Goal: Information Seeking & Learning: Find specific fact

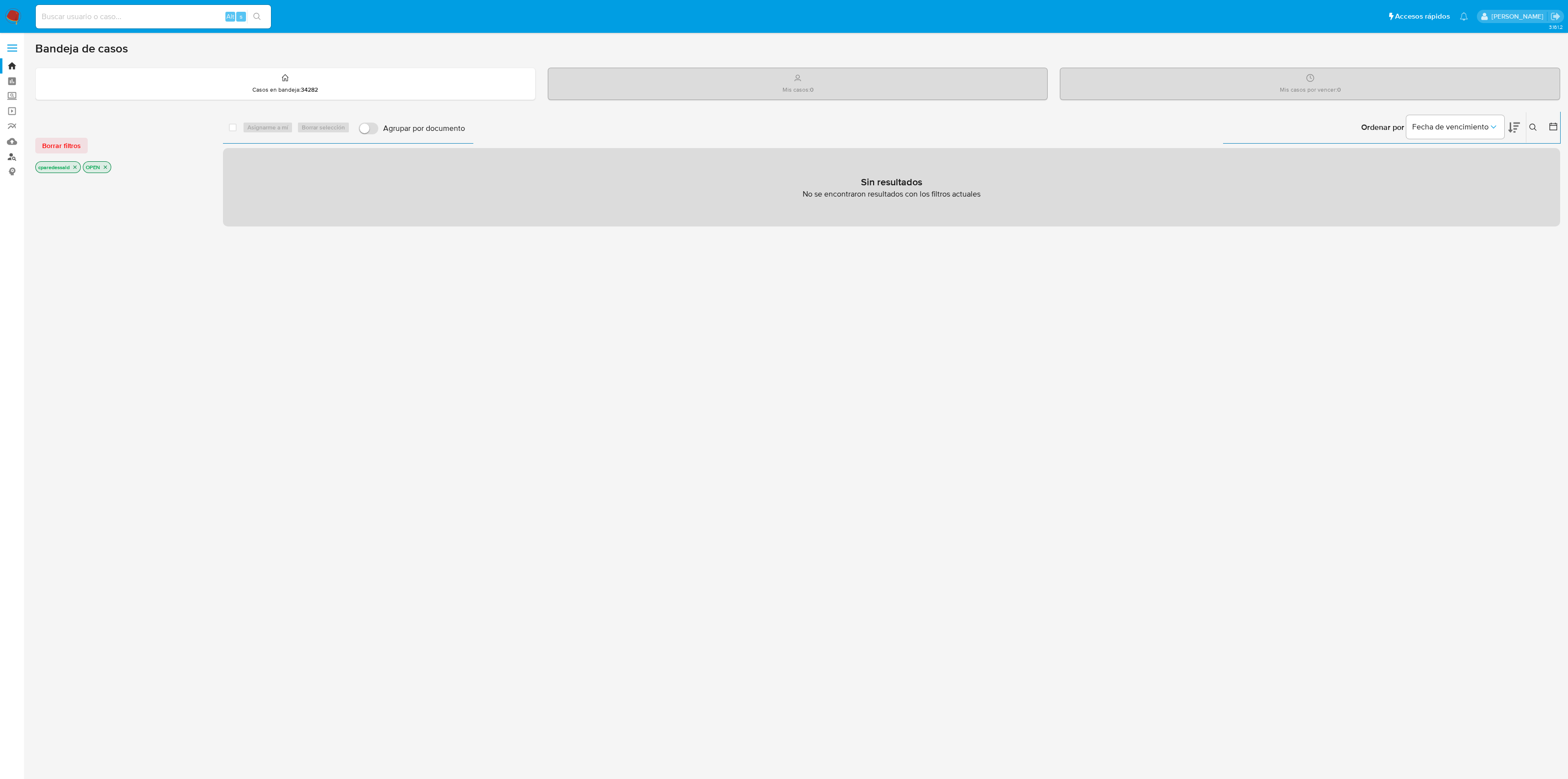
click at [12, 155] on link "Buscador de personas" at bounding box center [58, 157] width 117 height 15
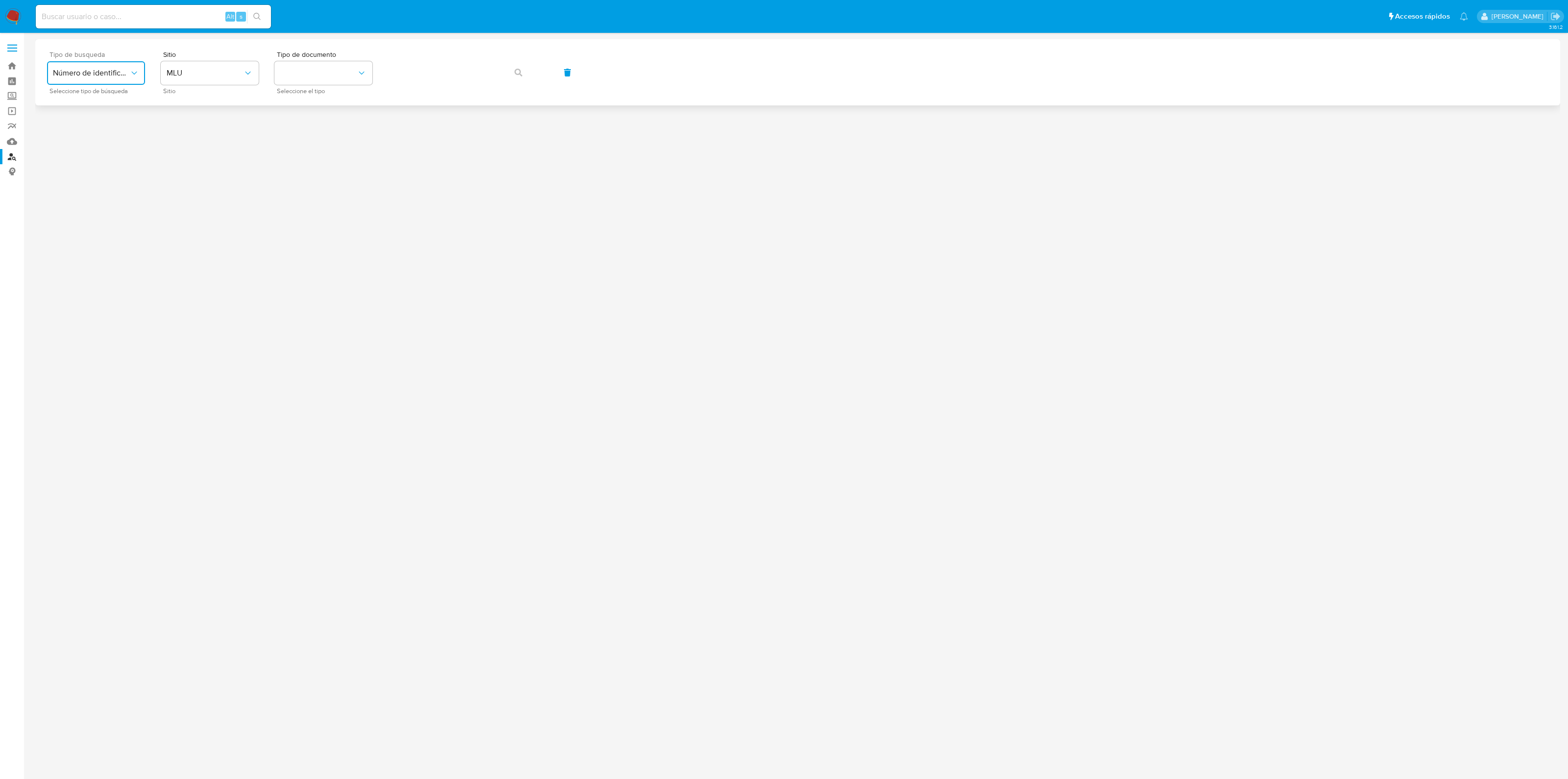
click at [132, 72] on icon "typeSearch" at bounding box center [134, 73] width 5 height 3
click at [106, 107] on span "Número de identificación" at bounding box center [93, 104] width 80 height 19
click at [197, 74] on button "site_id" at bounding box center [209, 73] width 98 height 24
click at [195, 232] on div "MLC" at bounding box center [207, 241] width 80 height 24
click at [346, 69] on button "identificationType" at bounding box center [323, 73] width 98 height 24
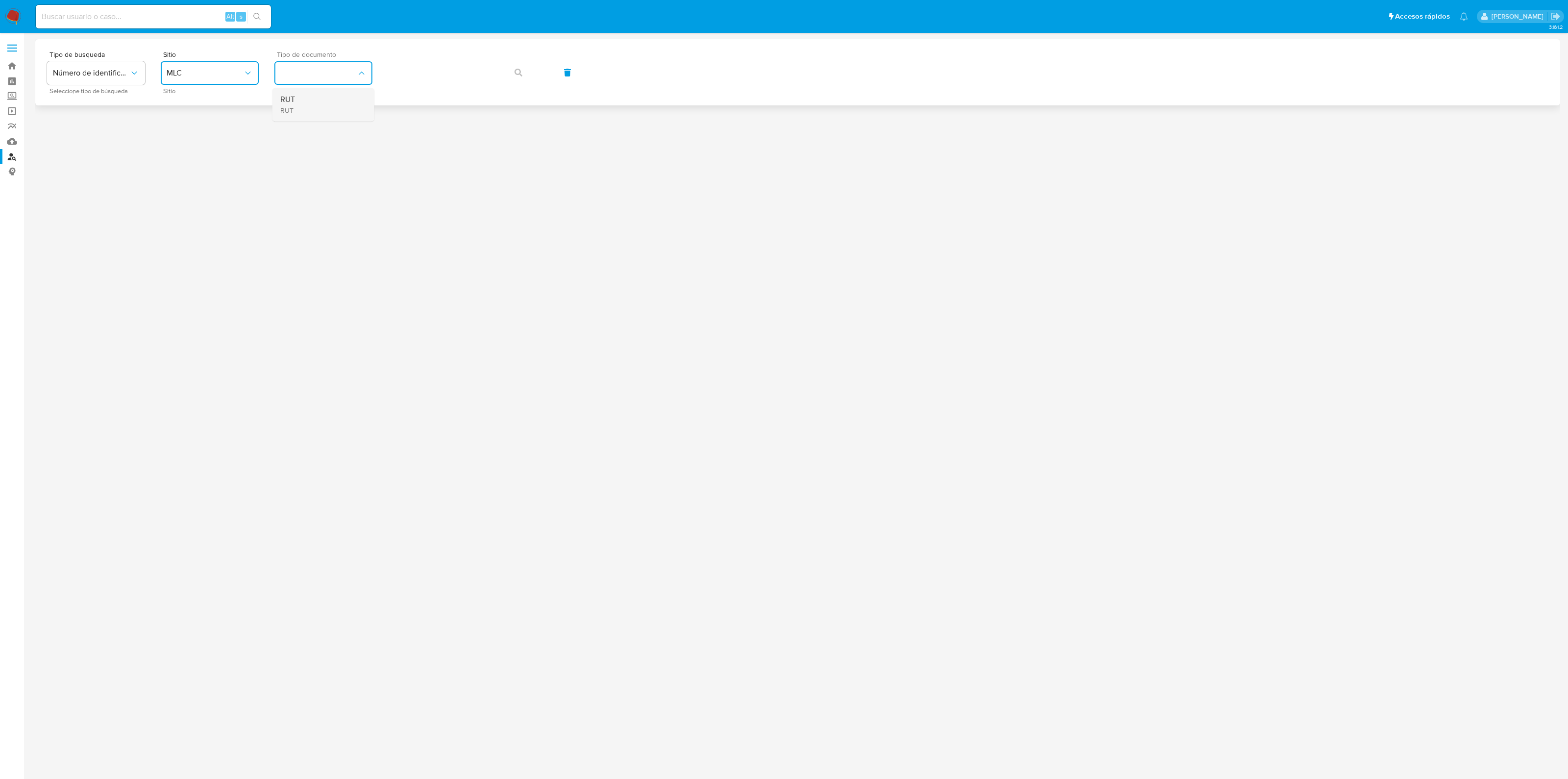
click at [317, 107] on div "RUT RUT" at bounding box center [320, 104] width 80 height 33
click at [416, 55] on div "Tipo de busqueda Número de identificación Seleccione tipo de búsqueda Sitio MLC…" at bounding box center [797, 72] width 1502 height 43
click at [511, 72] on button "button" at bounding box center [518, 72] width 33 height 24
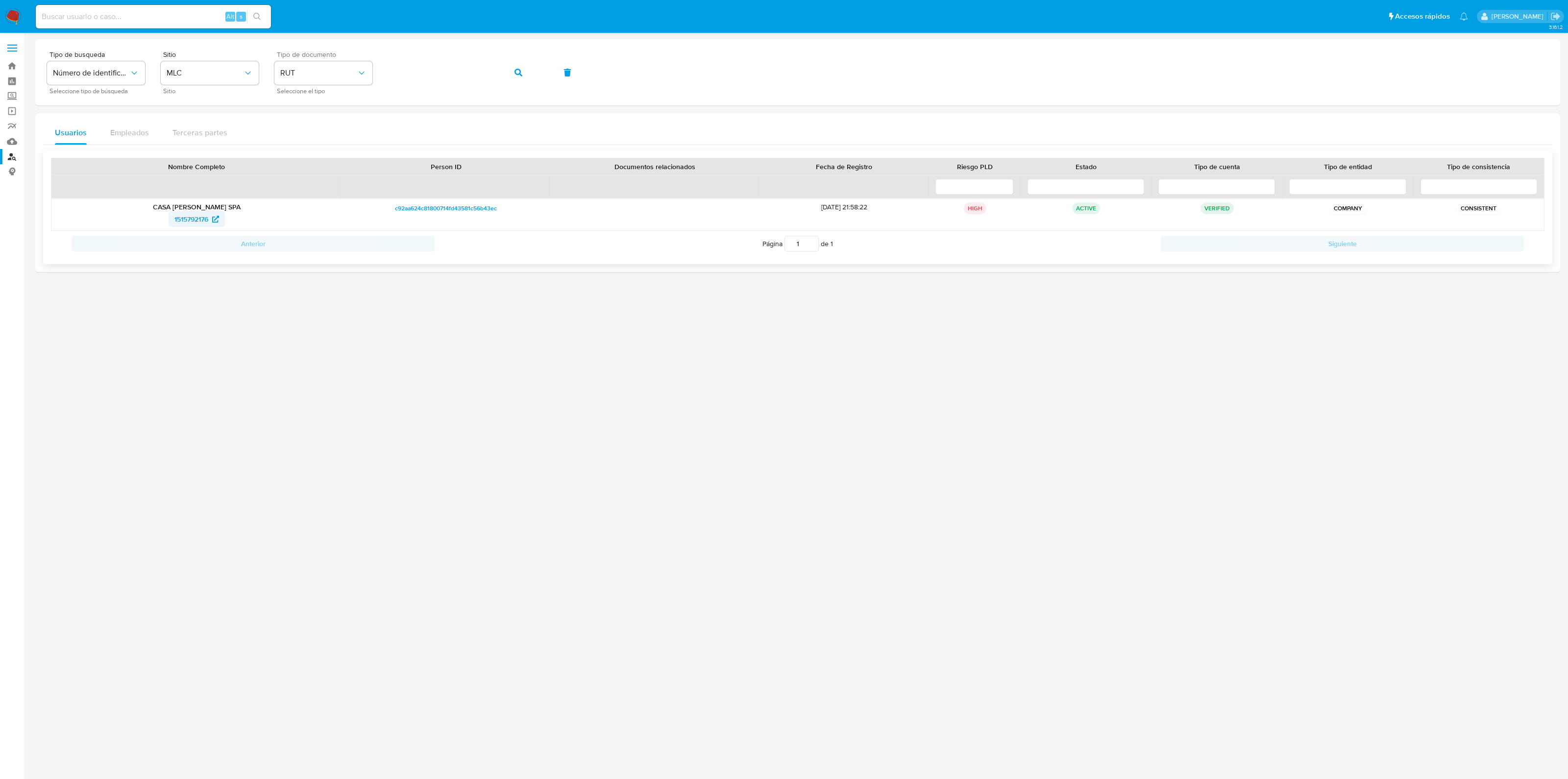
click at [203, 222] on span "1515792176" at bounding box center [192, 219] width 34 height 16
click at [534, 77] on button "button" at bounding box center [518, 72] width 33 height 24
click at [200, 218] on span "289126421" at bounding box center [191, 219] width 32 height 16
click at [512, 77] on button "button" at bounding box center [518, 72] width 33 height 24
click at [198, 217] on span "2352021371" at bounding box center [191, 219] width 37 height 16
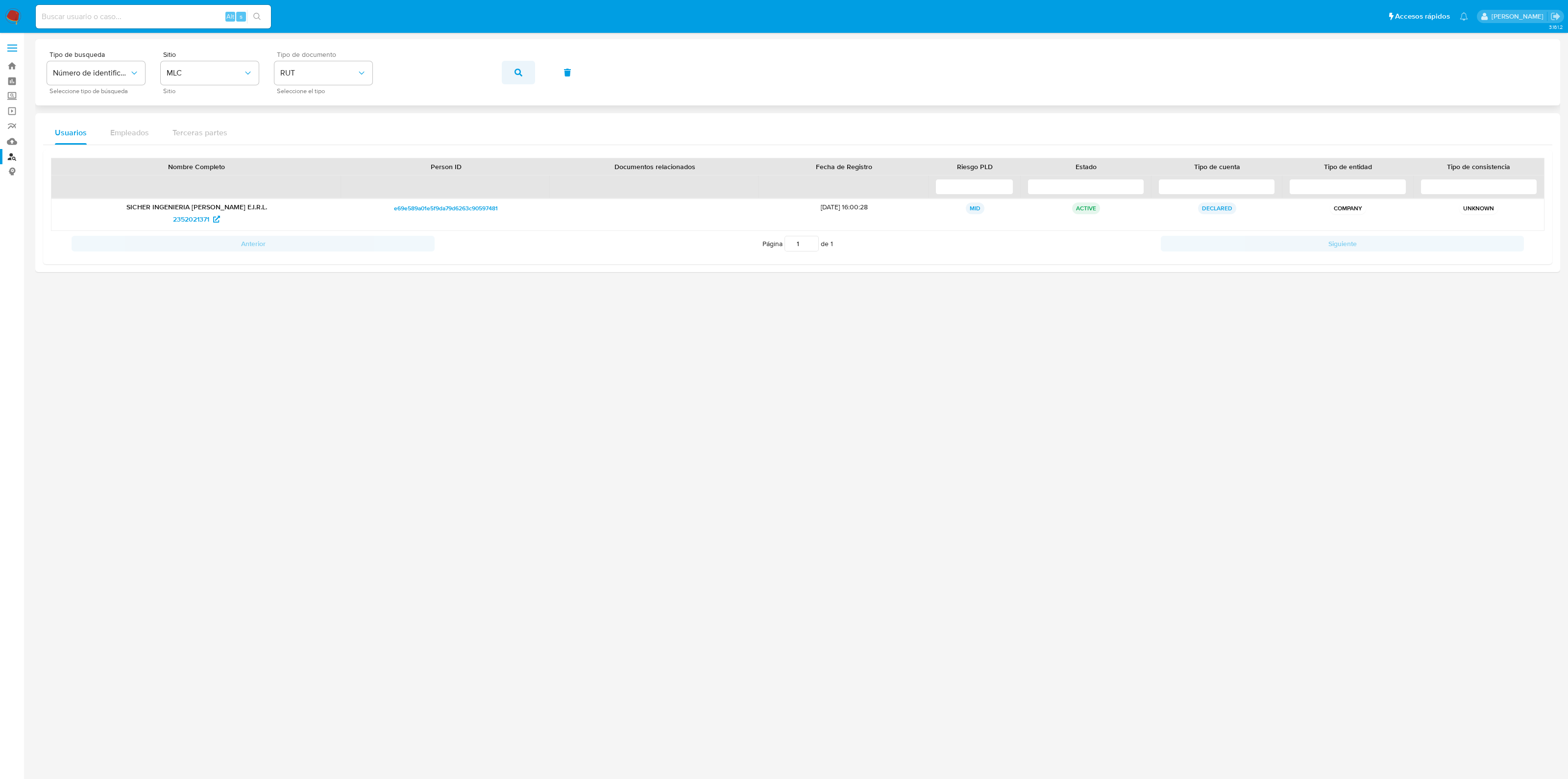
click at [516, 71] on icon "button" at bounding box center [518, 72] width 8 height 8
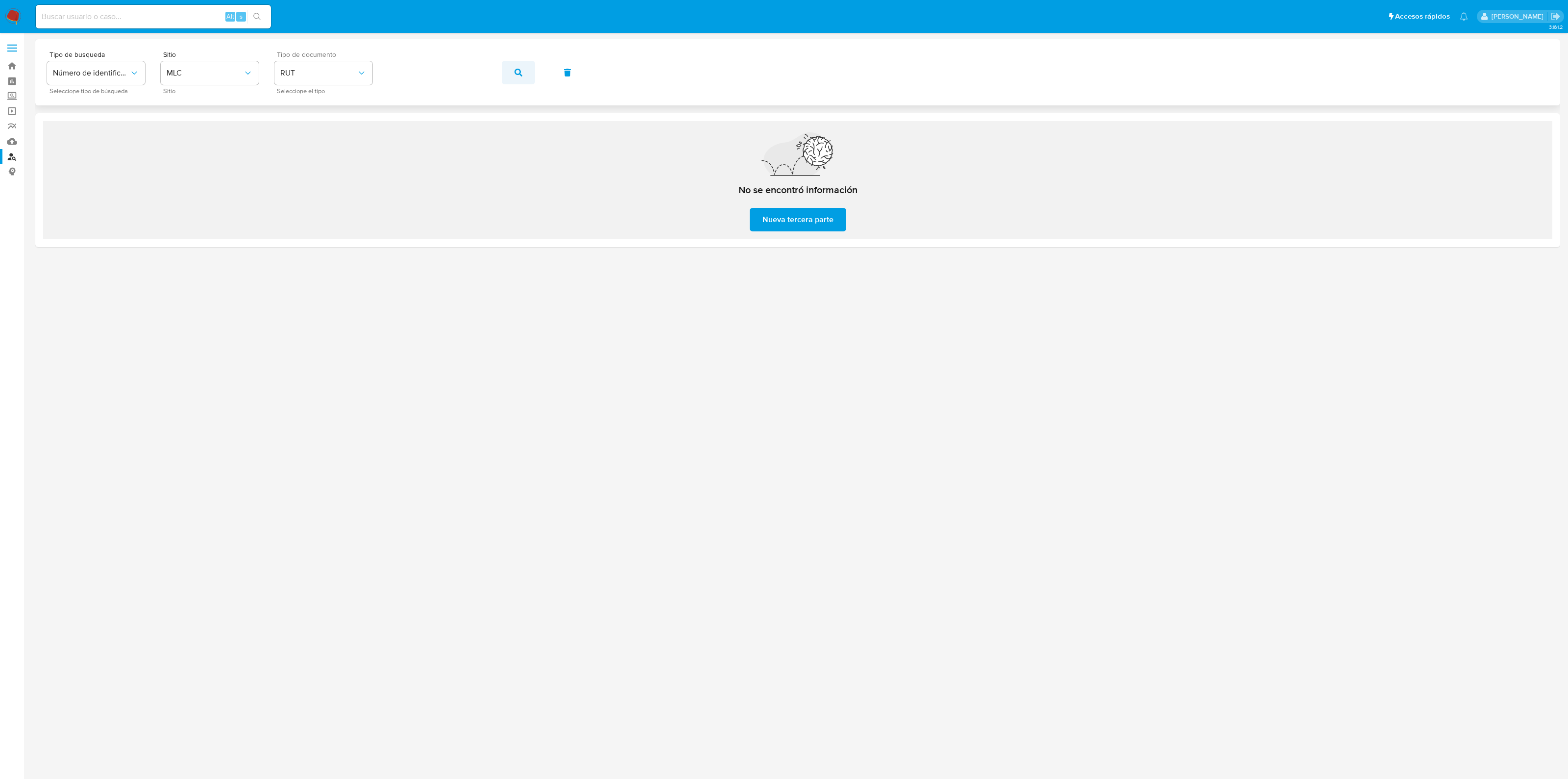
click at [516, 74] on icon "button" at bounding box center [518, 72] width 8 height 8
click at [514, 77] on button "button" at bounding box center [518, 72] width 33 height 24
click at [152, 19] on input at bounding box center [153, 16] width 235 height 13
paste input "1375887117"
type input "1375887117"
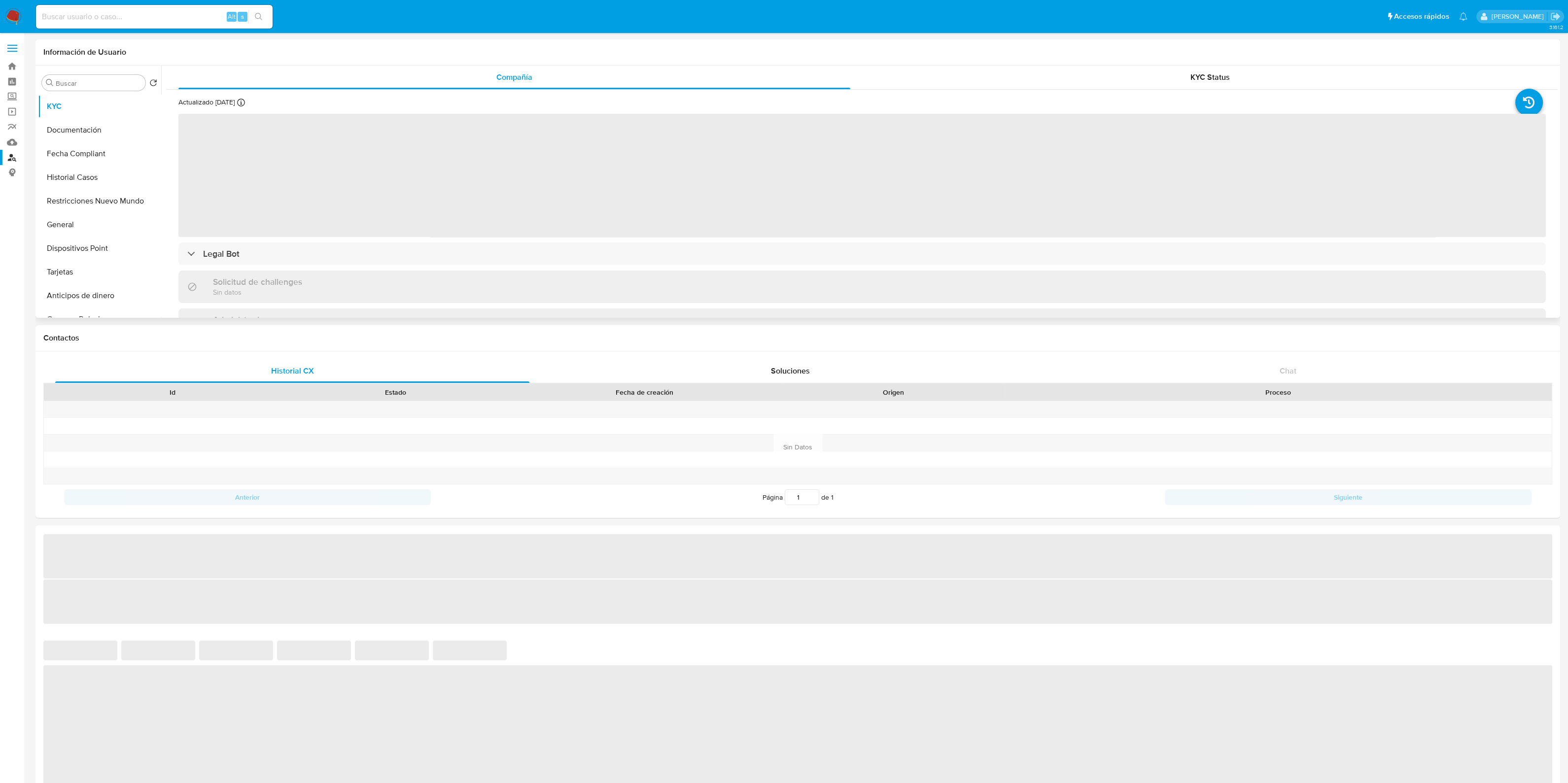
select select "10"
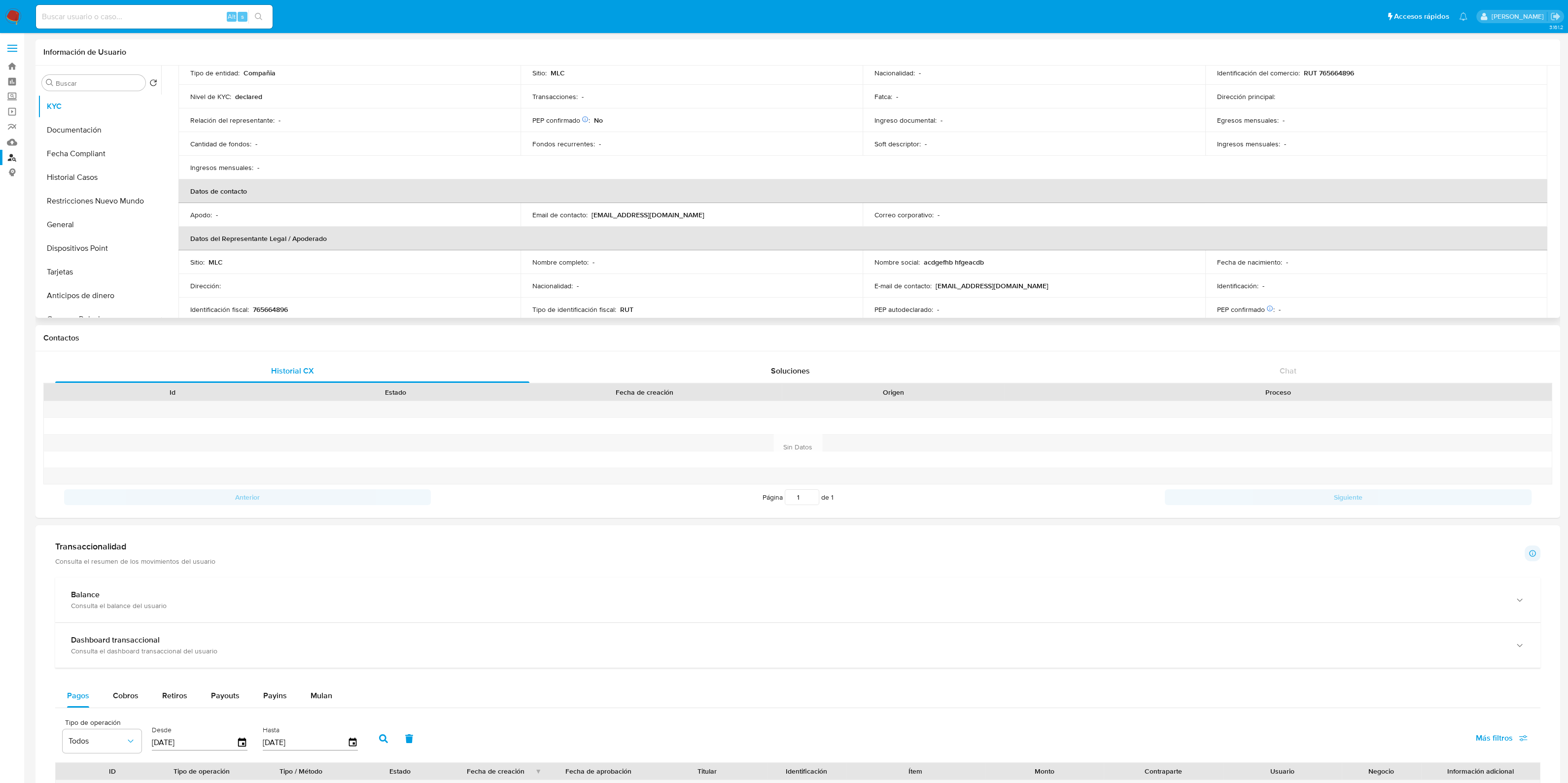
scroll to position [185, 0]
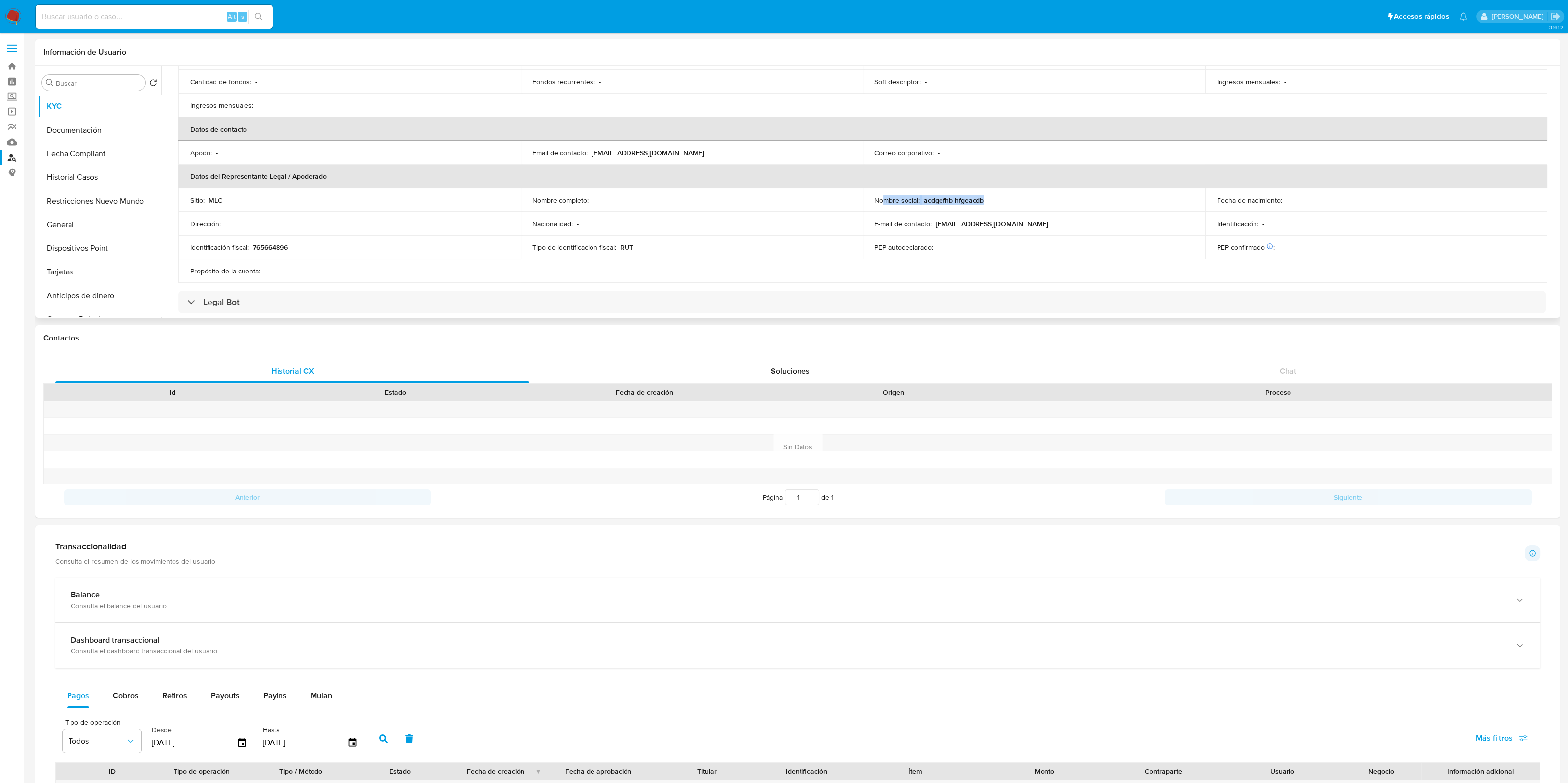
drag, startPoint x: 881, startPoint y: 197, endPoint x: 1048, endPoint y: 201, distance: 167.0
click at [1048, 201] on div "Nombre social : acdgefhb hfgeacdb" at bounding box center [1033, 200] width 318 height 9
drag, startPoint x: 899, startPoint y: 221, endPoint x: 1062, endPoint y: 221, distance: 163.0
click at [1062, 221] on div "E-mail de contacto : richarvisiondefuturo@gmail.com" at bounding box center [1033, 223] width 318 height 9
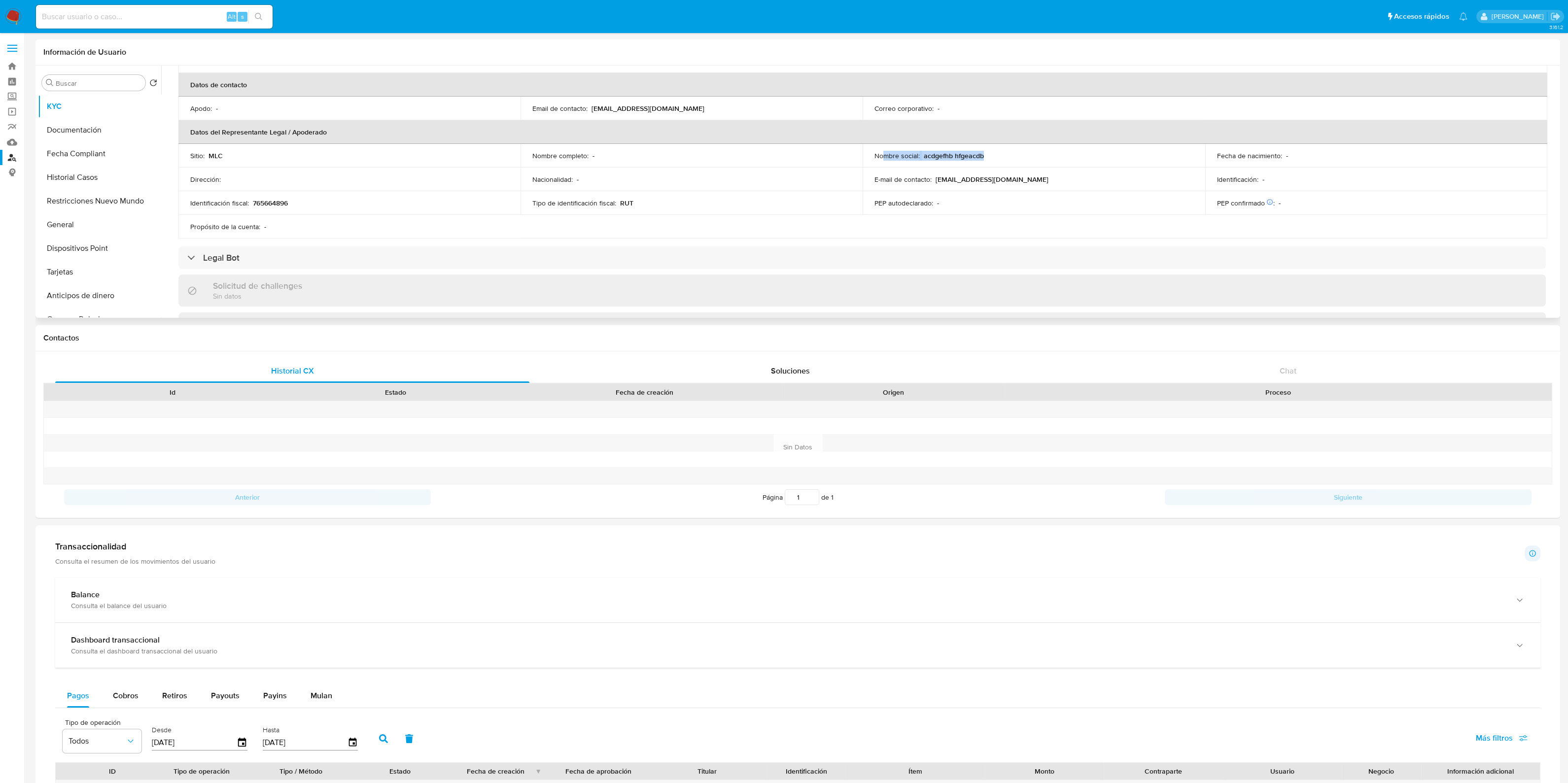
scroll to position [308, 0]
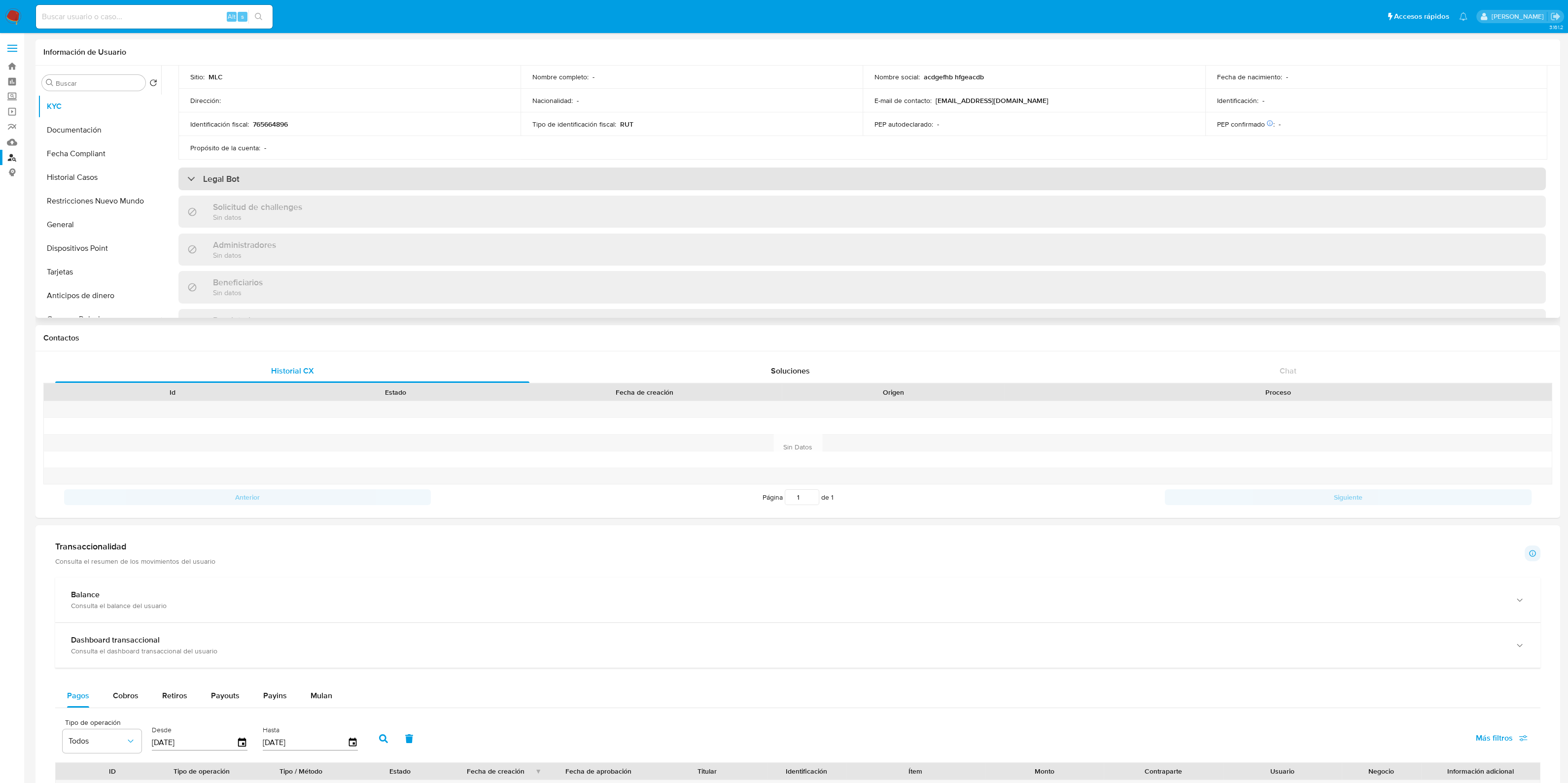
click at [432, 168] on div "Legal Bot" at bounding box center [861, 179] width 1367 height 23
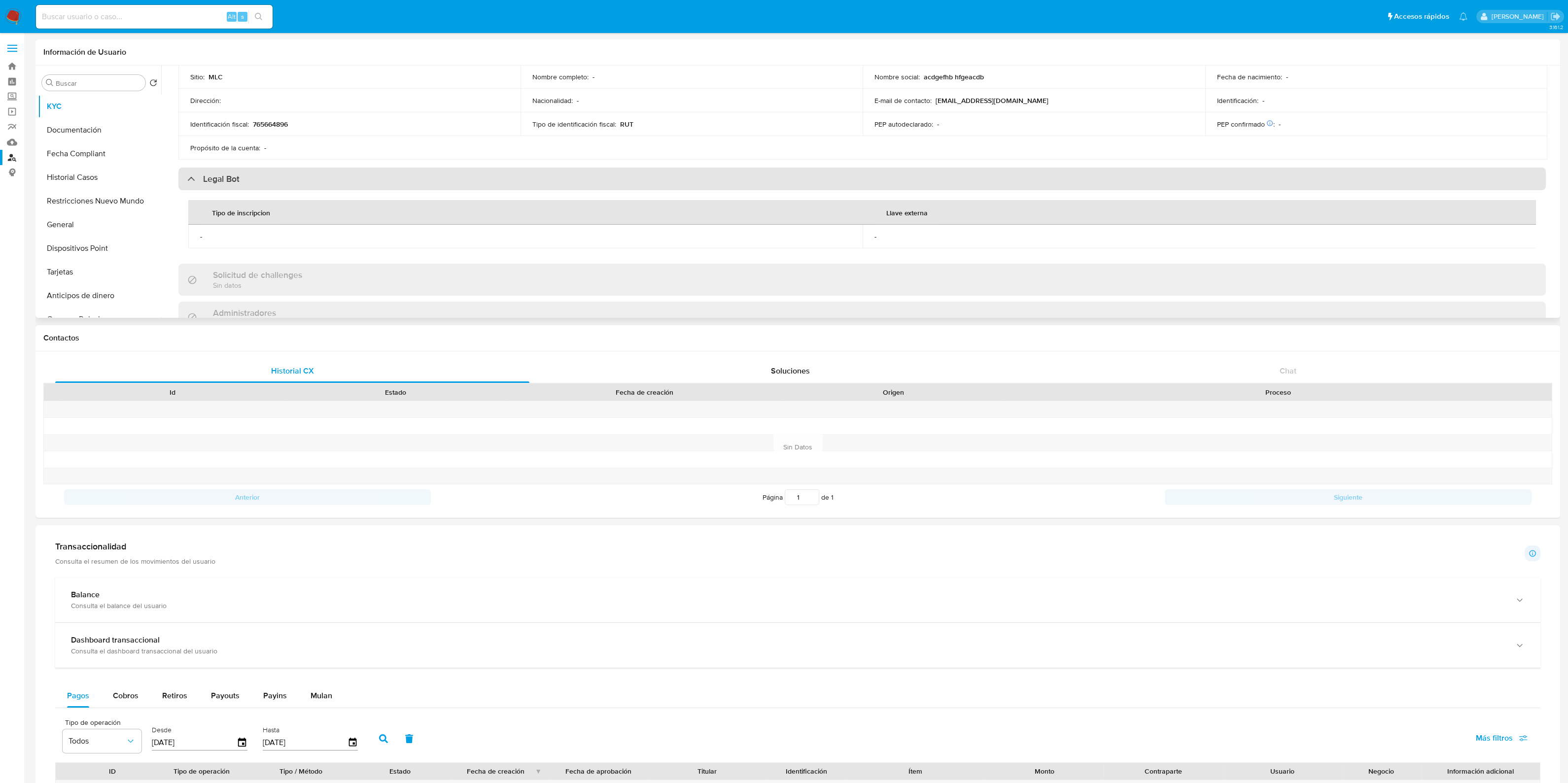
click at [432, 168] on div "Legal Bot" at bounding box center [861, 179] width 1367 height 23
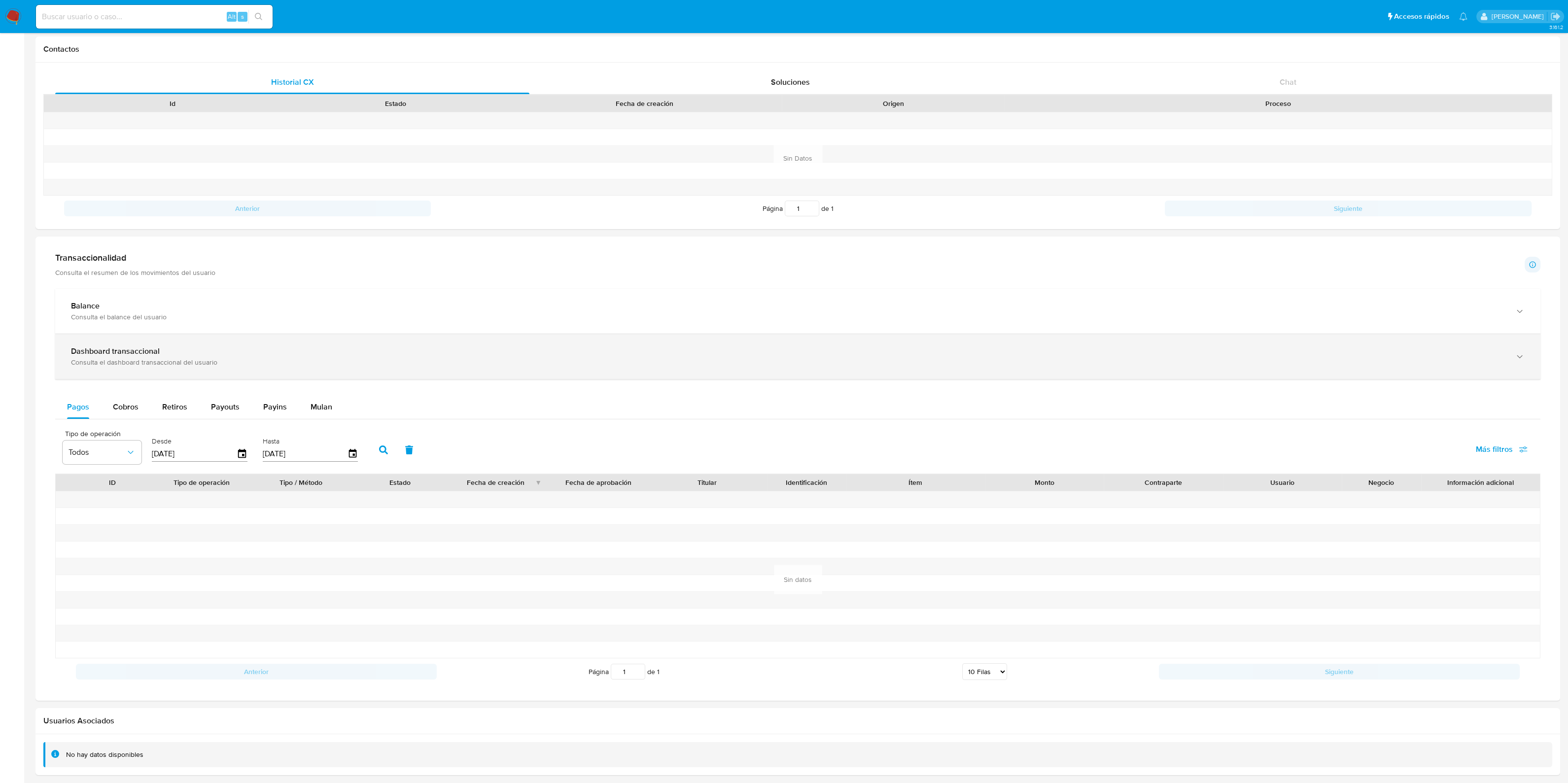
scroll to position [328, 0]
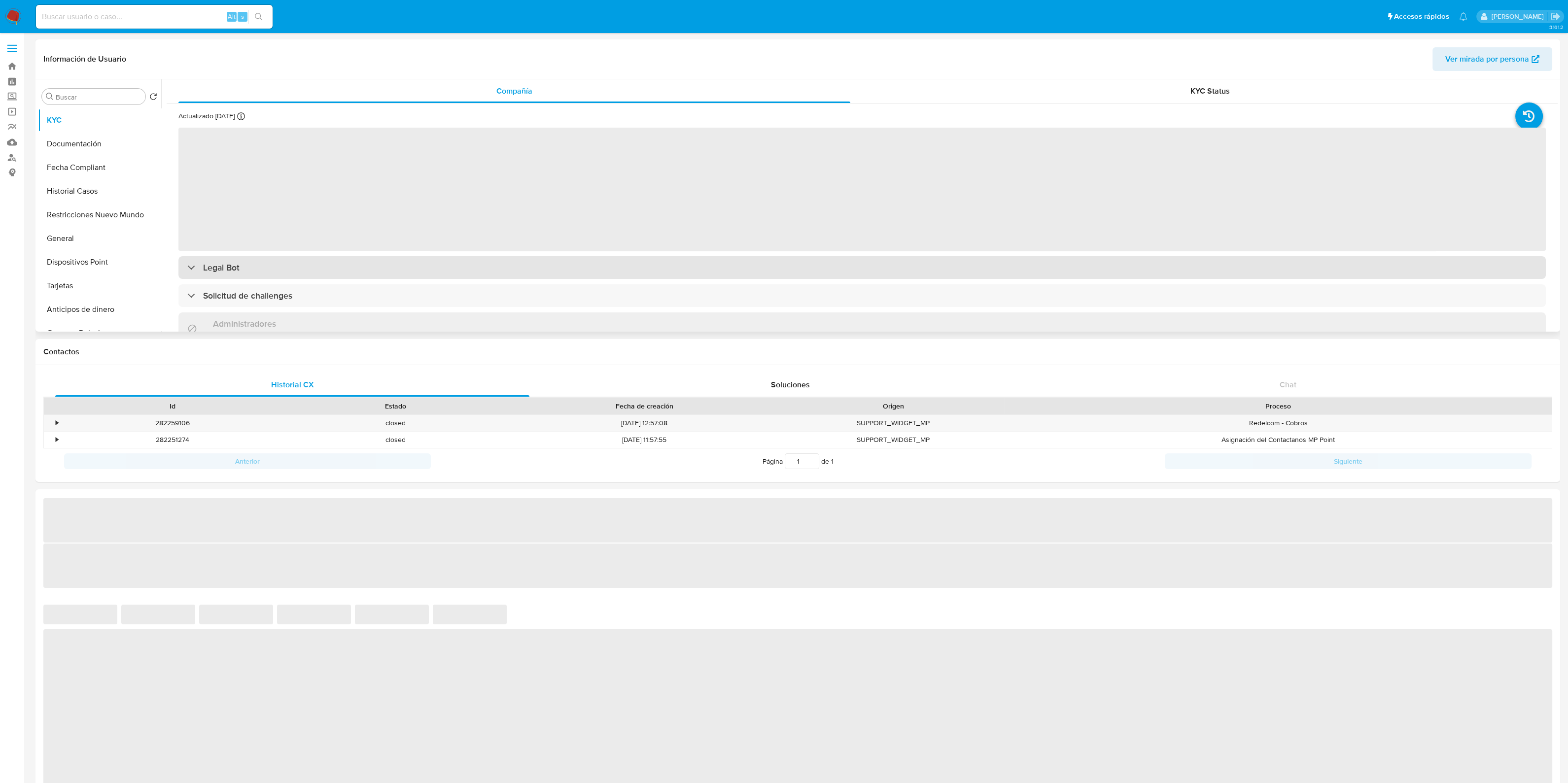
select select "10"
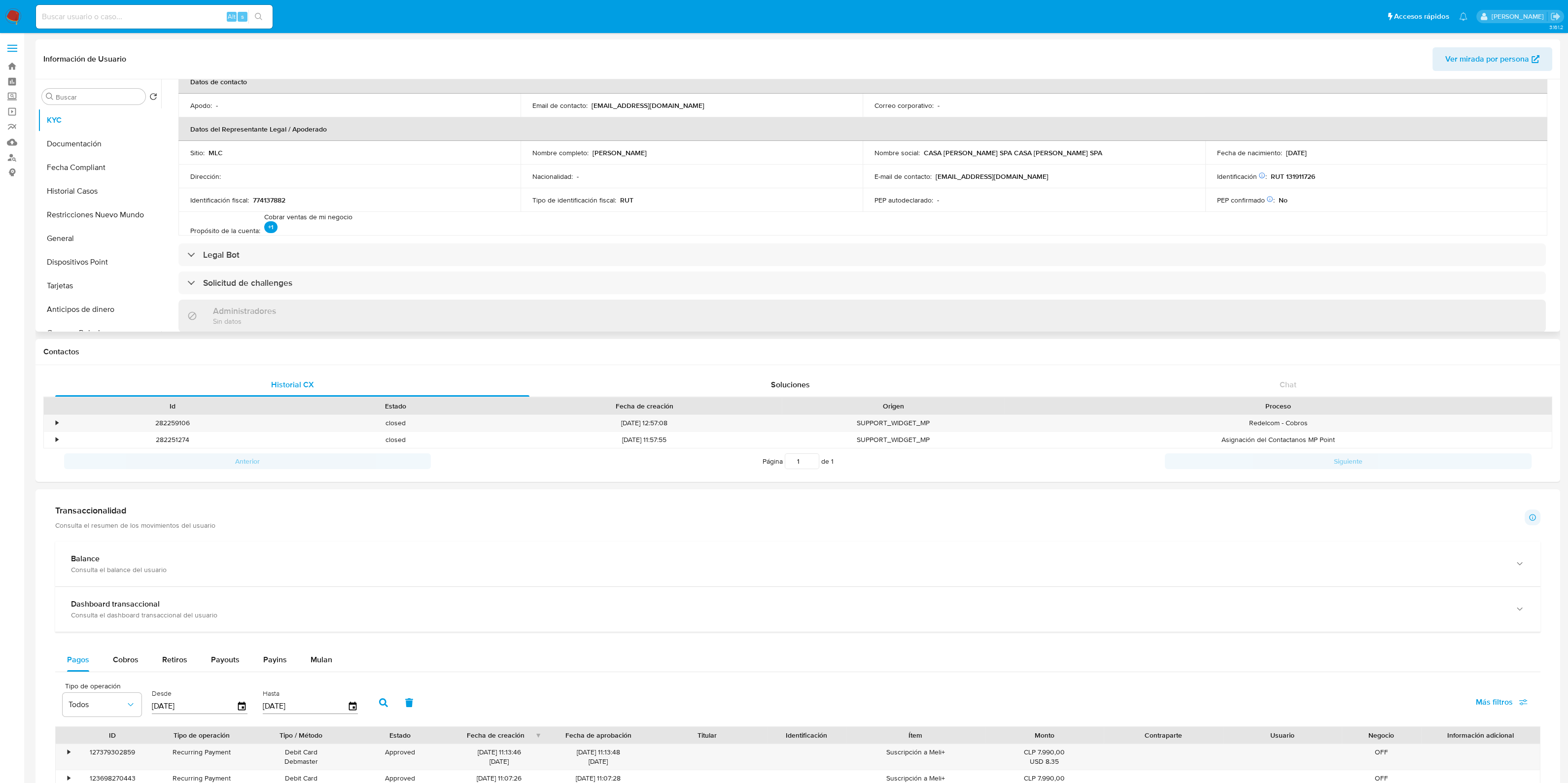
scroll to position [308, 0]
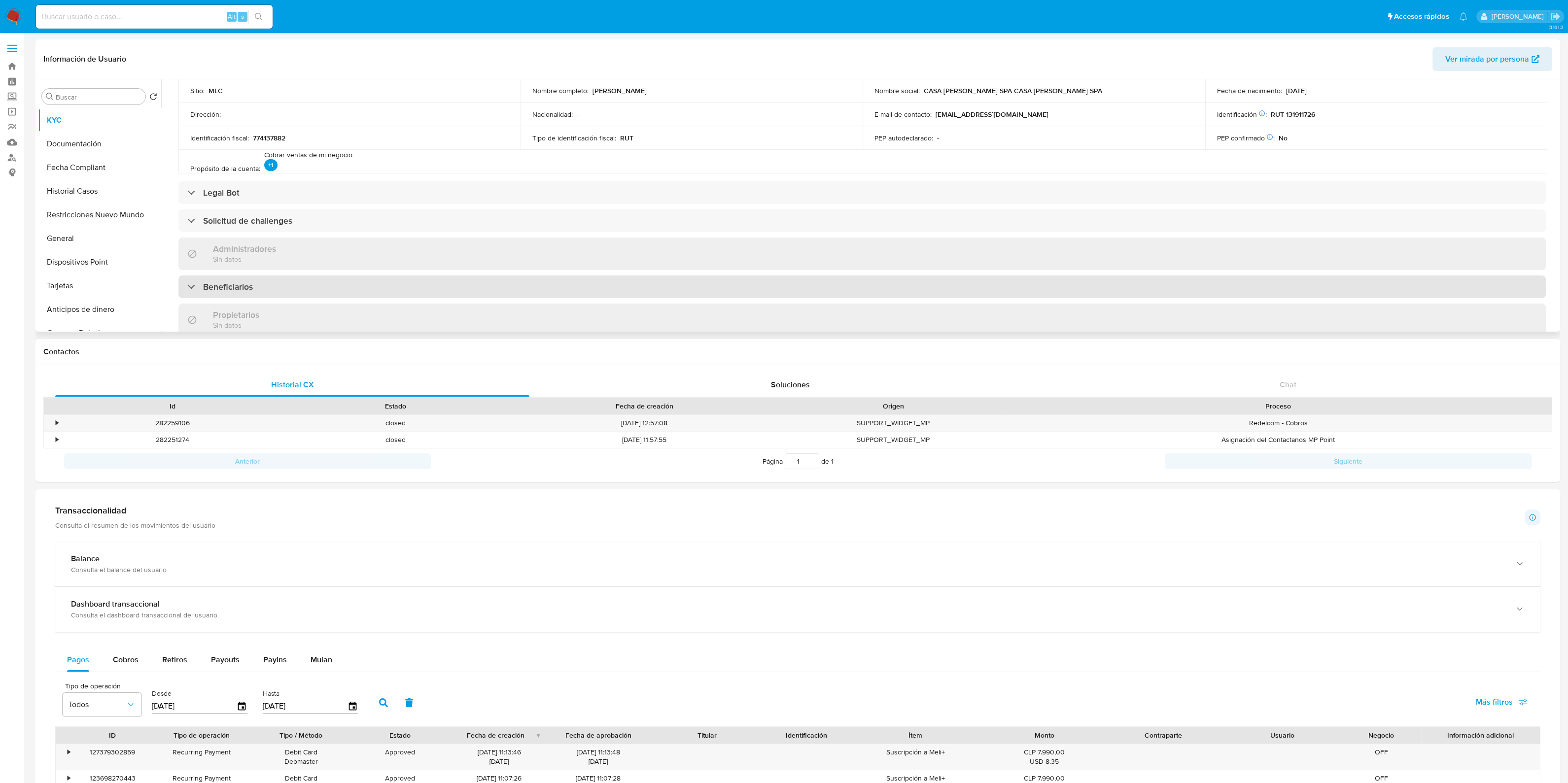
click at [362, 286] on div "Beneficiarios" at bounding box center [861, 287] width 1367 height 23
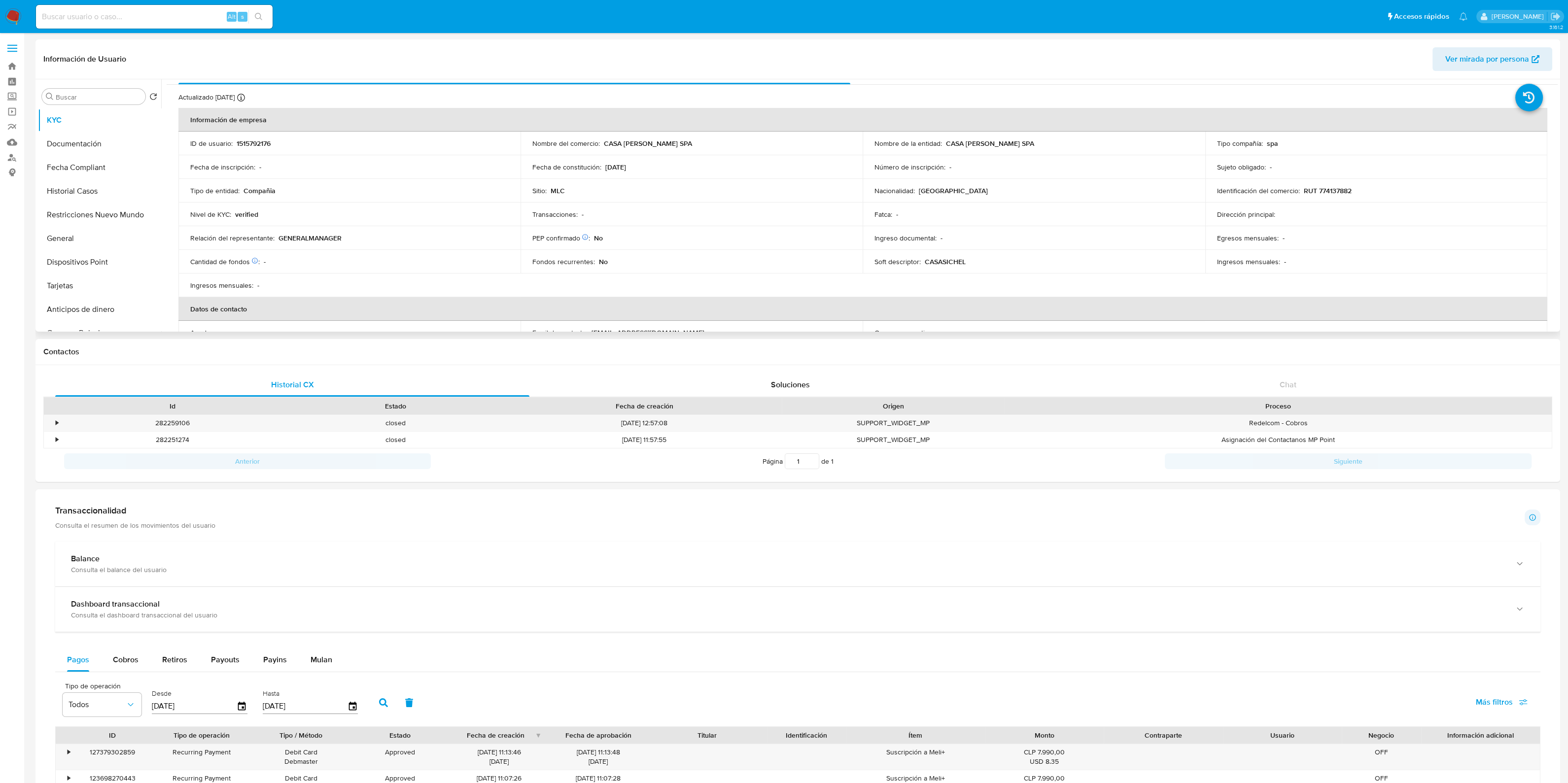
scroll to position [0, 0]
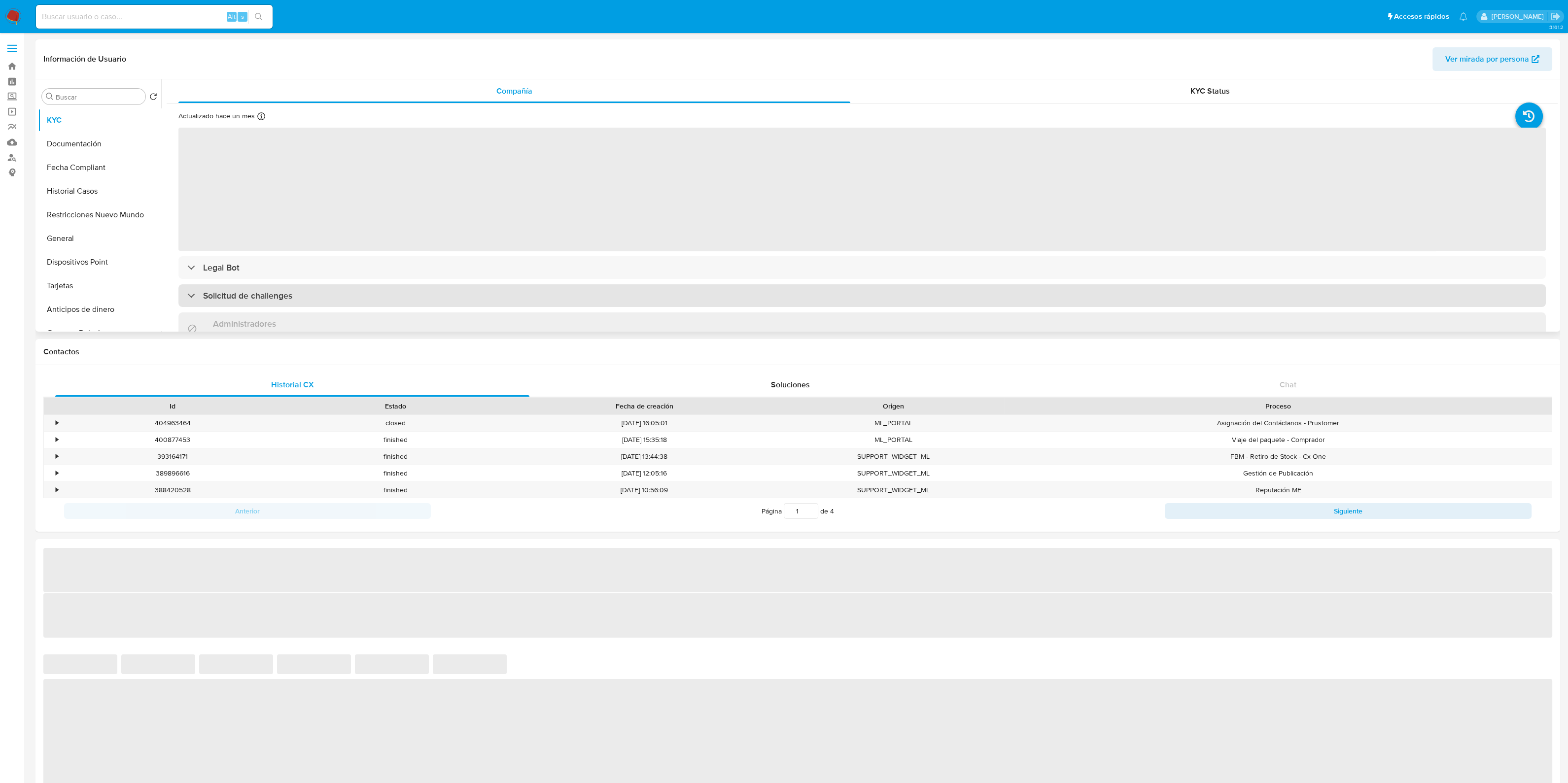
select select "10"
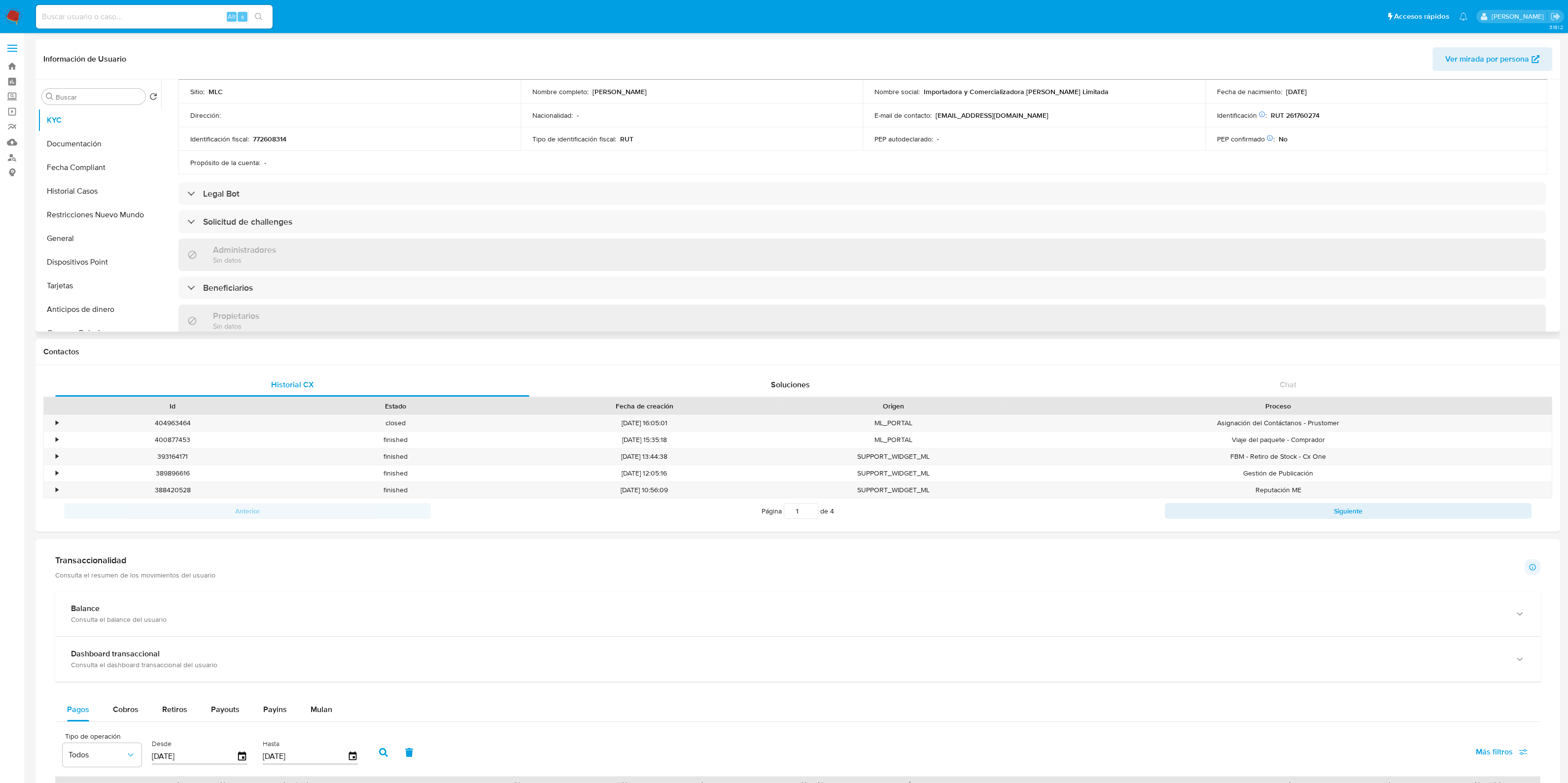
scroll to position [308, 0]
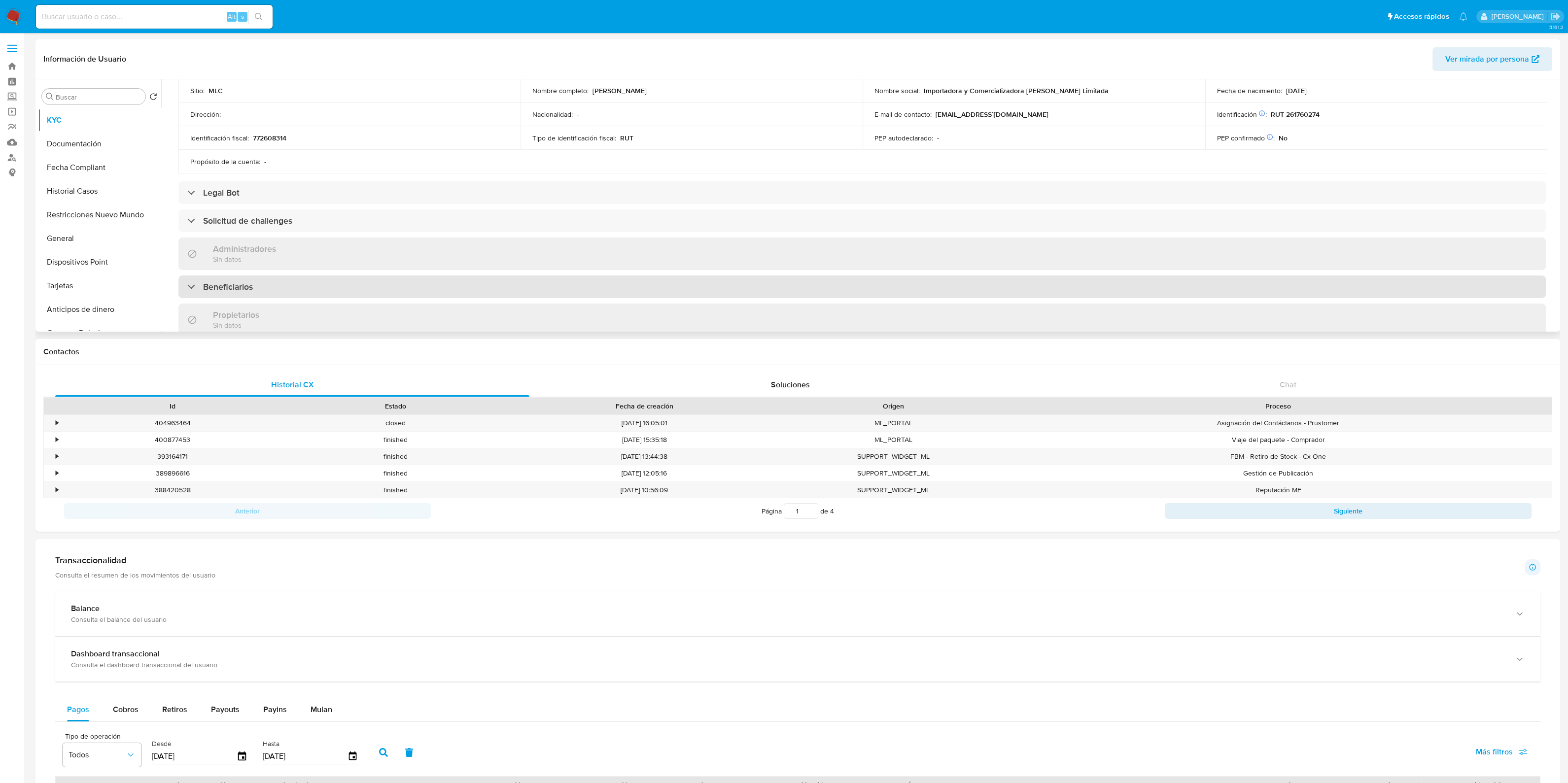
click at [325, 297] on div "Beneficiarios" at bounding box center [861, 287] width 1367 height 23
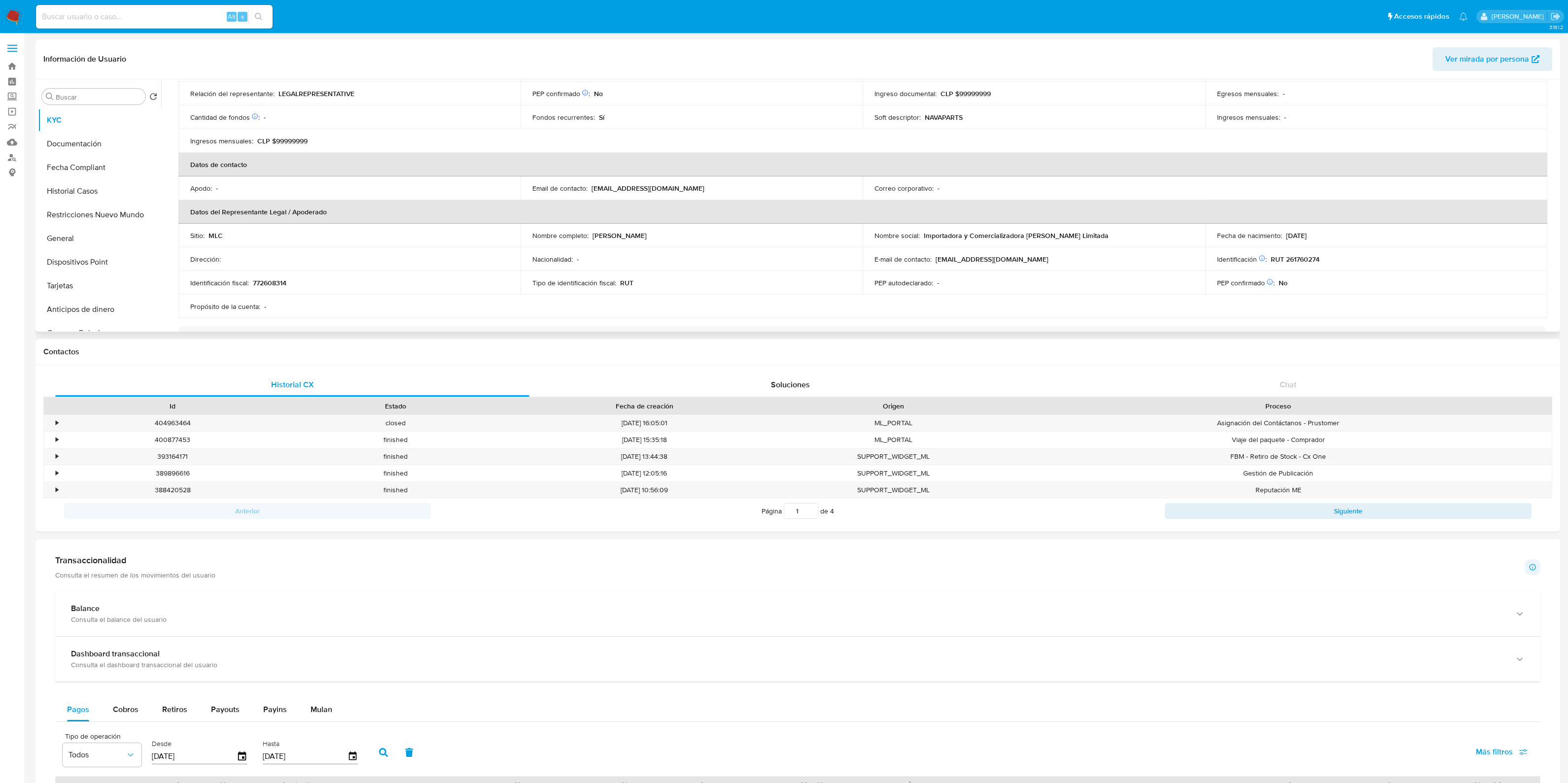
scroll to position [0, 0]
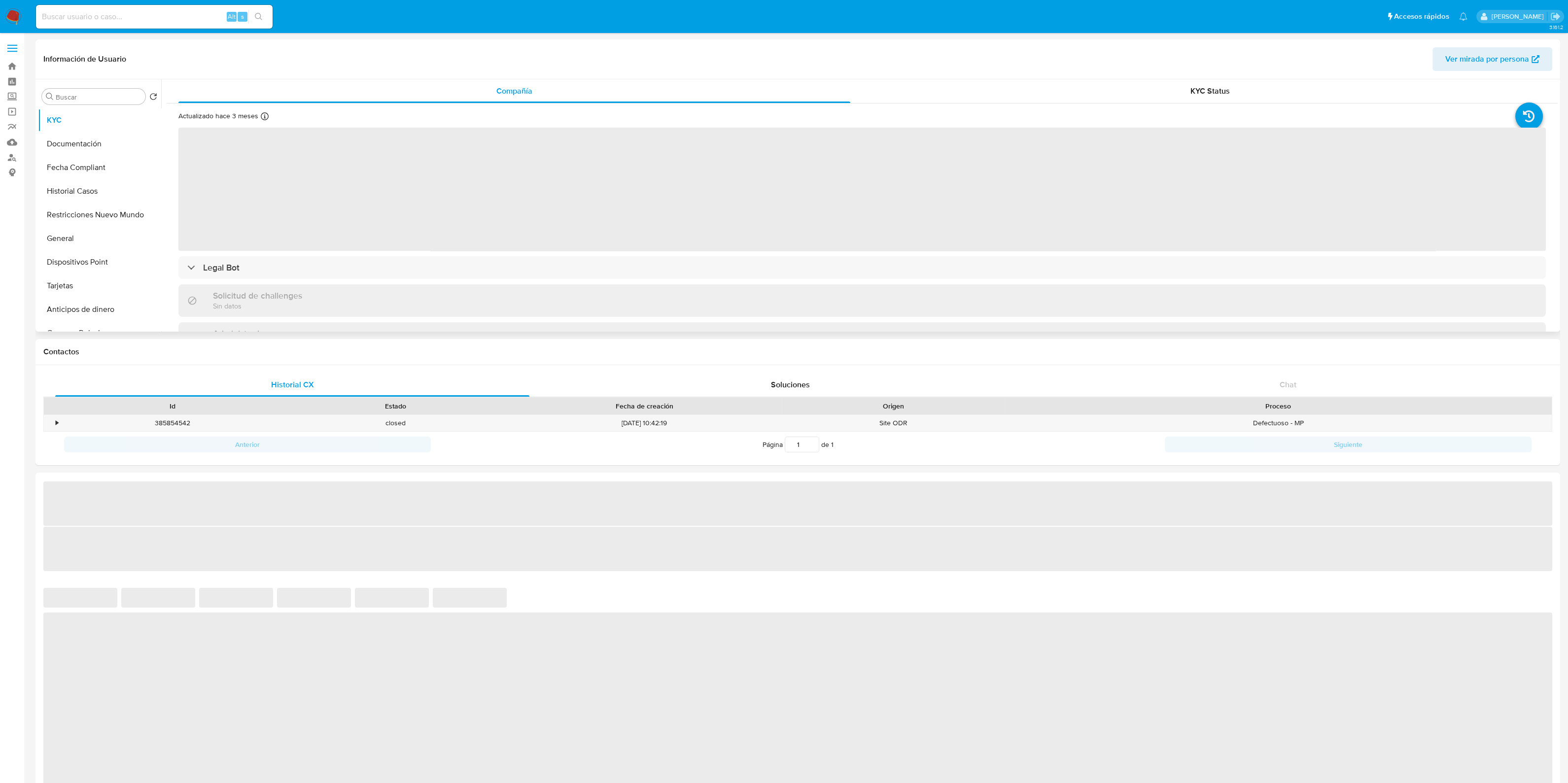
select select "10"
